Goal: Obtain resource: Download file/media

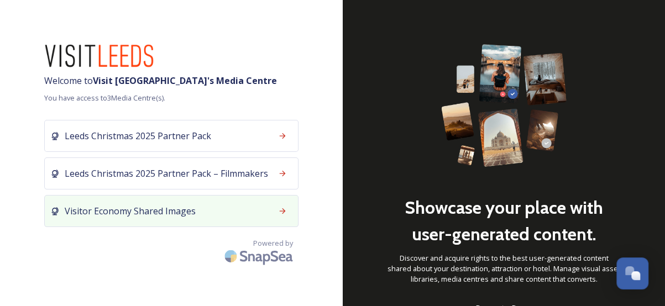
click at [223, 211] on div "Visitor Economy Shared Images" at bounding box center [171, 211] width 254 height 32
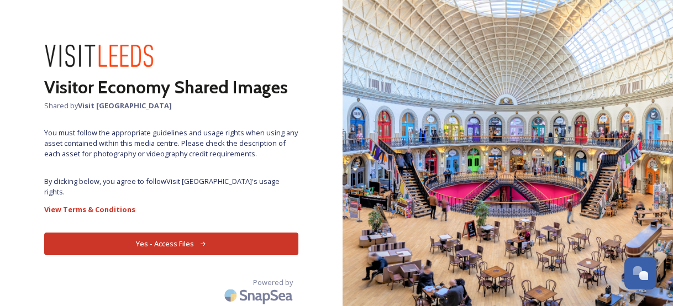
click at [229, 233] on button "Yes - Access Files" at bounding box center [171, 244] width 254 height 23
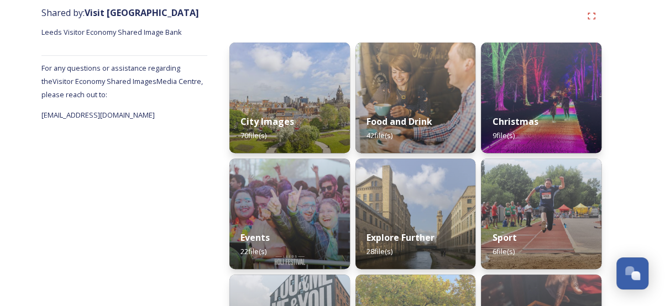
scroll to position [134, 0]
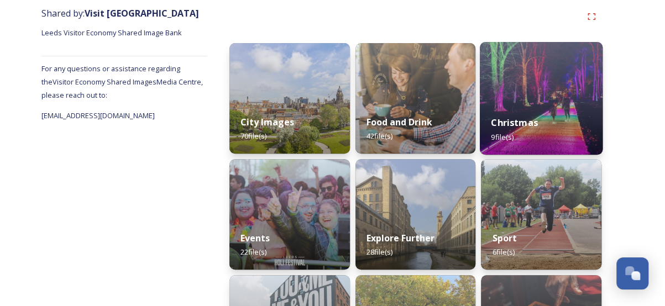
click at [538, 127] on div "Christmas 9 file(s)" at bounding box center [541, 129] width 123 height 50
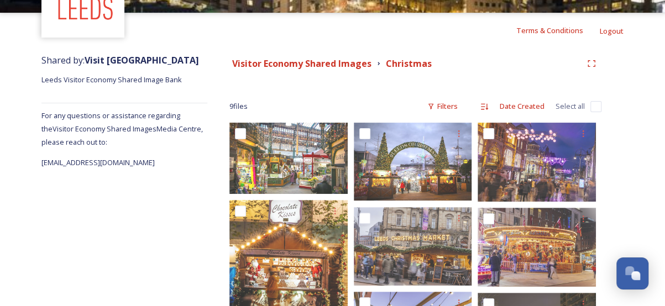
scroll to position [69, 0]
